Goal: Task Accomplishment & Management: Manage account settings

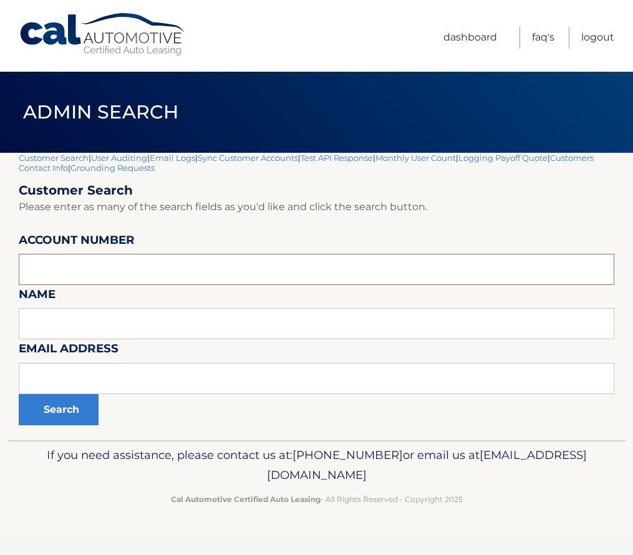
click at [77, 267] on input "text" at bounding box center [316, 269] width 595 height 31
paste input "44455590859"
type input "44455590859"
click at [57, 407] on button "Search" at bounding box center [59, 409] width 80 height 31
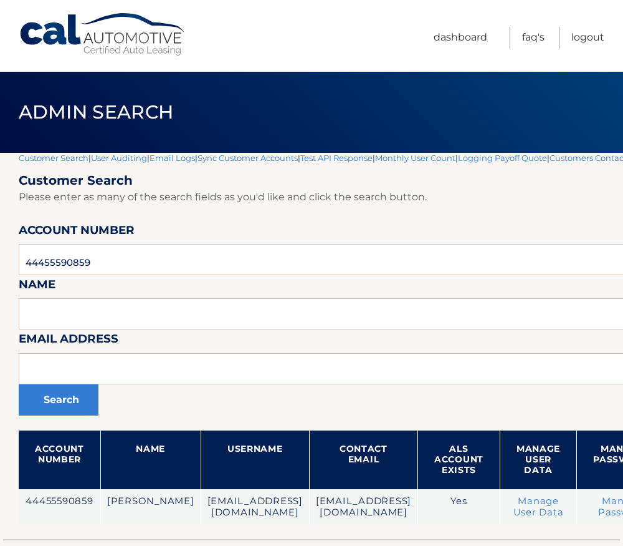
scroll to position [0, 211]
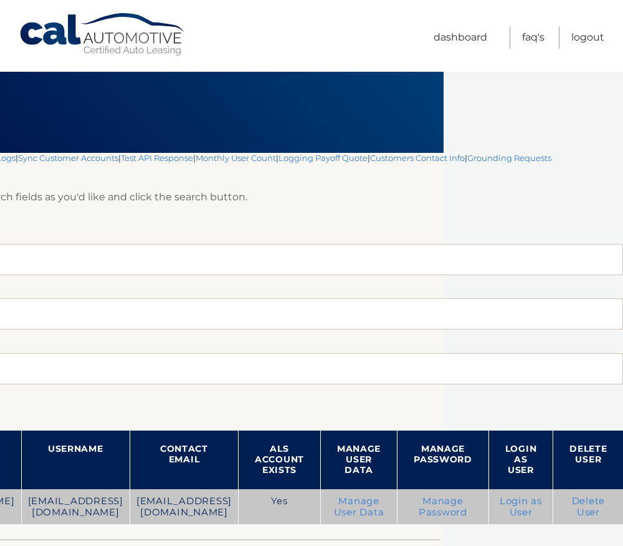
click at [519, 502] on link "Login as User" at bounding box center [521, 506] width 42 height 22
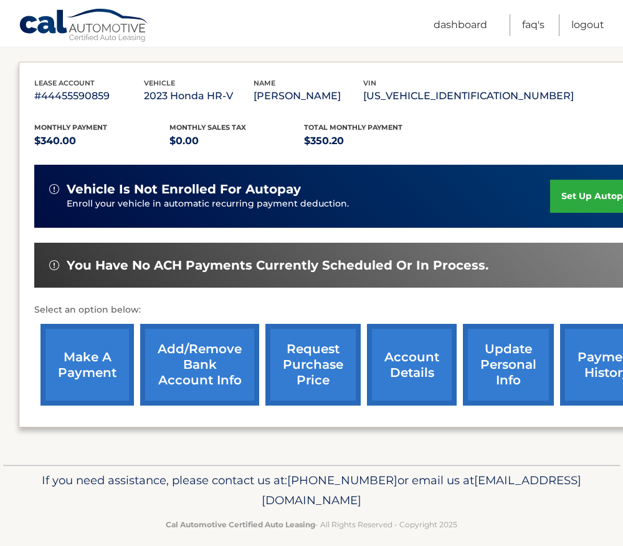
scroll to position [210, 0]
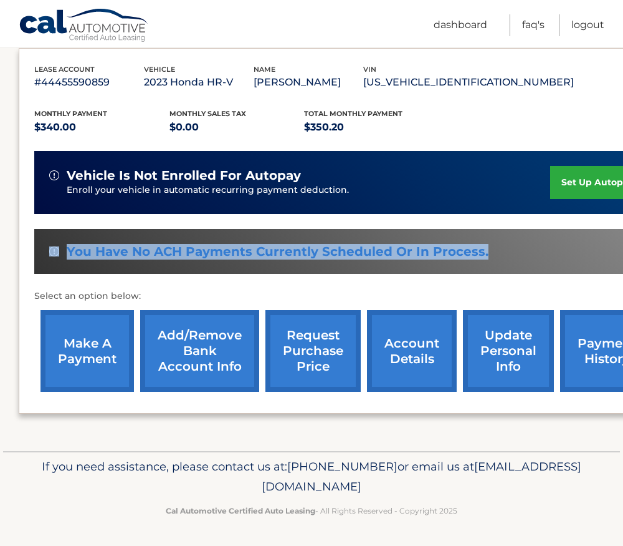
drag, startPoint x: 471, startPoint y: 253, endPoint x: 34, endPoint y: 232, distance: 437.5
click at [34, 232] on div "lease account #44455590859 vehicle 2023 Honda HR-V name [PERSON_NAME] vin [US_V…" at bounding box center [347, 231] width 657 height 366
drag, startPoint x: 34, startPoint y: 232, endPoint x: 145, endPoint y: 256, distance: 114.2
click at [145, 256] on span "You have no ACH payments currently scheduled or in process." at bounding box center [278, 252] width 422 height 16
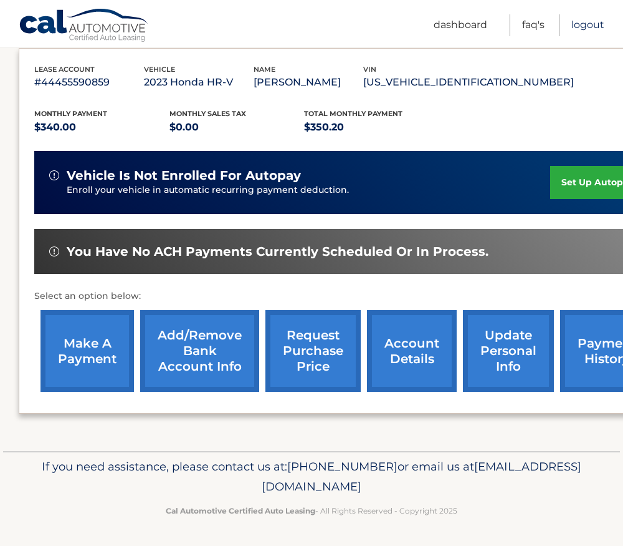
click at [595, 18] on link "Logout" at bounding box center [588, 25] width 33 height 22
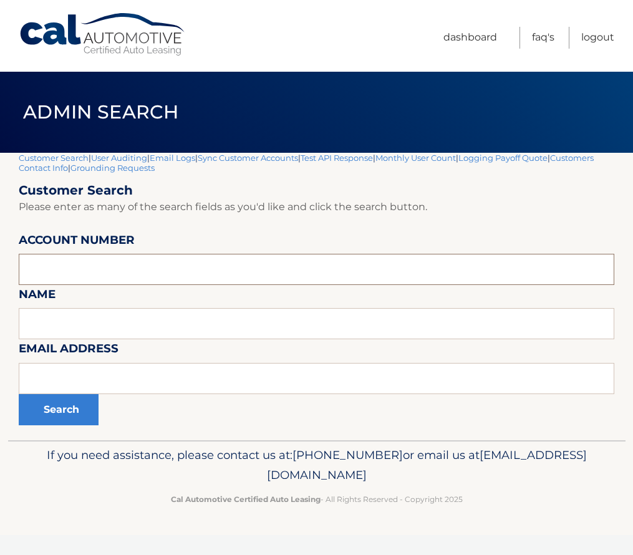
click at [67, 261] on input "text" at bounding box center [316, 269] width 595 height 31
paste input "44455527137"
type input "44455527137"
click at [50, 404] on button "Search" at bounding box center [59, 409] width 80 height 31
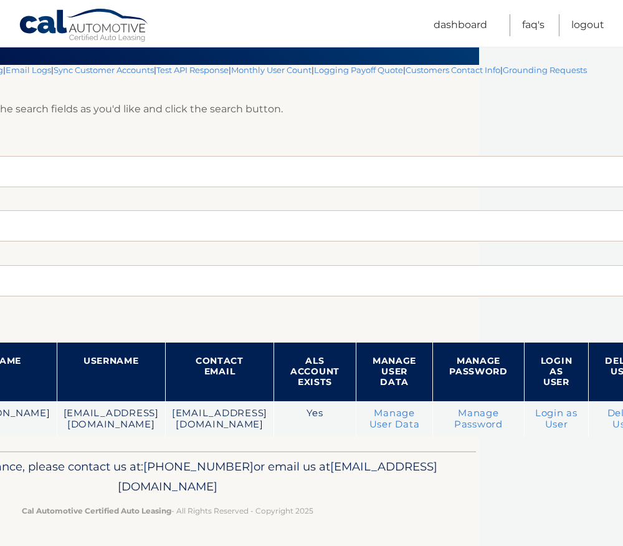
scroll to position [88, 147]
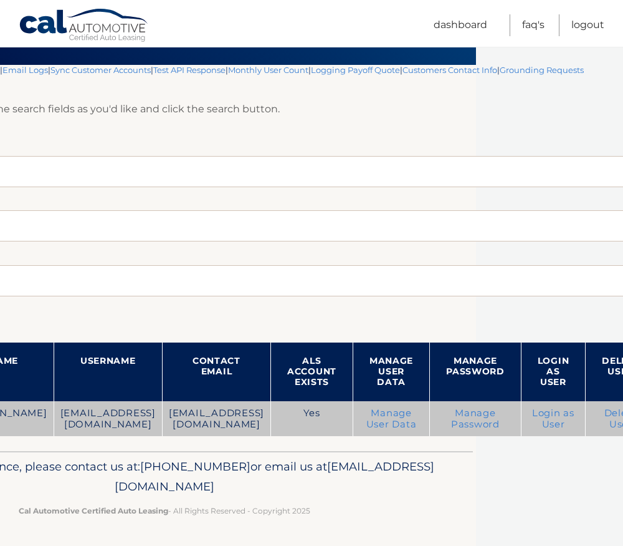
click at [532, 413] on link "Login as User" at bounding box center [553, 418] width 42 height 22
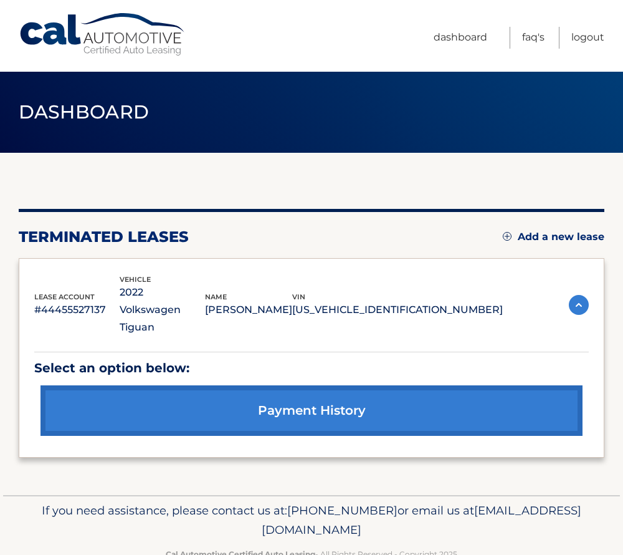
click at [177, 357] on p "Select an option below:" at bounding box center [311, 368] width 555 height 22
